Goal: Information Seeking & Learning: Learn about a topic

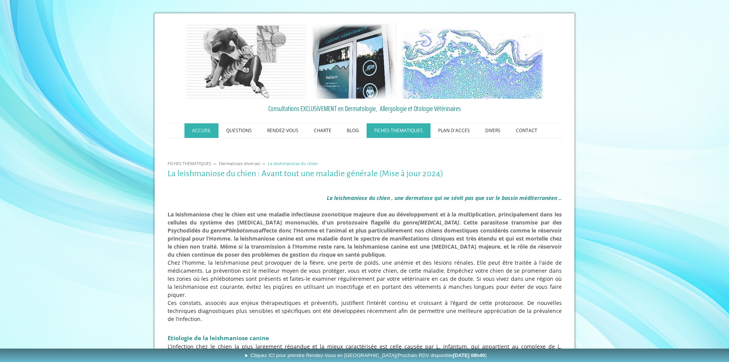
click at [200, 129] on link "ACCUEIL" at bounding box center [201, 130] width 34 height 15
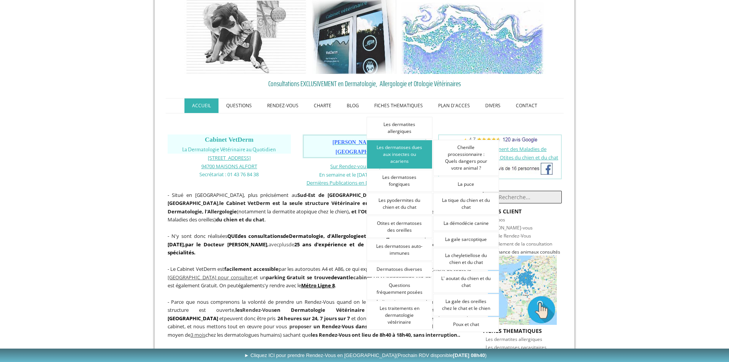
scroll to position [38, 0]
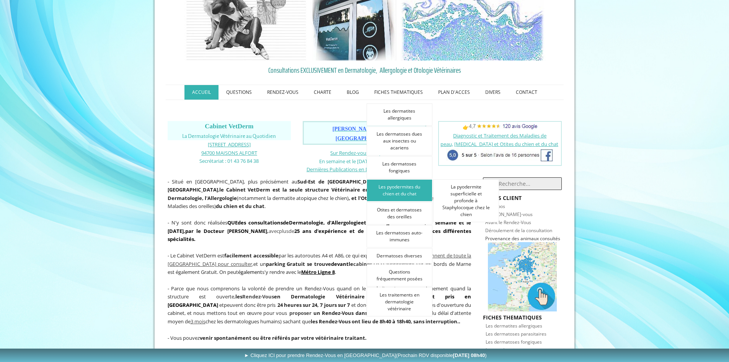
click at [402, 189] on link "Les pyodermites du chien et du chat" at bounding box center [399, 190] width 66 height 22
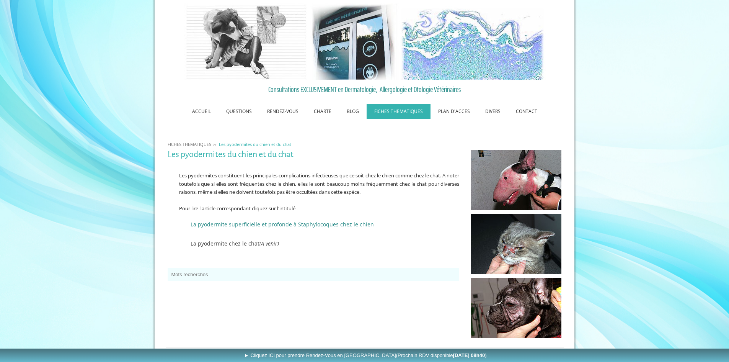
scroll to position [57, 0]
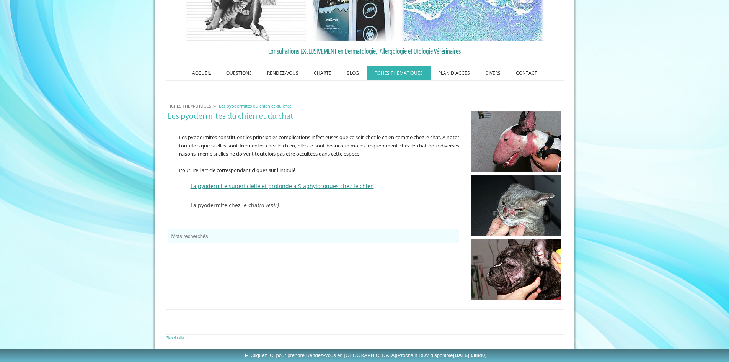
click at [280, 186] on span "La pyodermite superficielle et profonde à Staphylocoques chez le chien" at bounding box center [282, 185] width 183 height 7
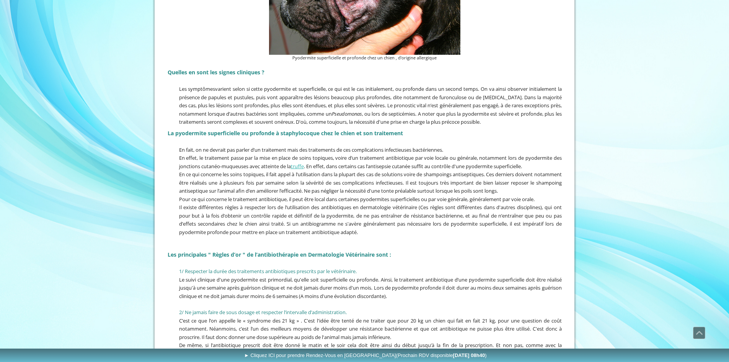
scroll to position [634, 0]
